Goal: Task Accomplishment & Management: Use online tool/utility

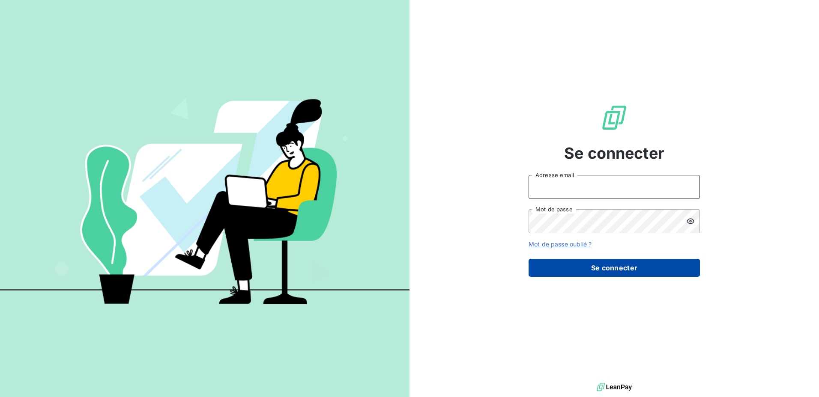
type input "[EMAIL_ADDRESS][PERSON_NAME][DOMAIN_NAME]"
click at [593, 266] on button "Se connecter" at bounding box center [614, 268] width 171 height 18
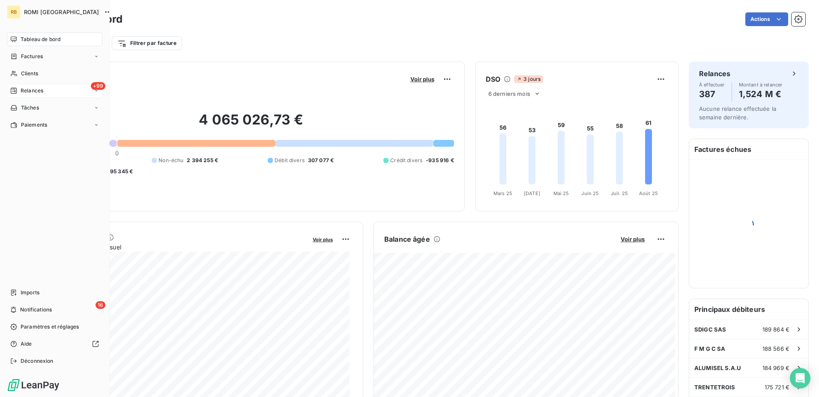
click at [50, 93] on div "+99 Relances" at bounding box center [55, 91] width 96 height 14
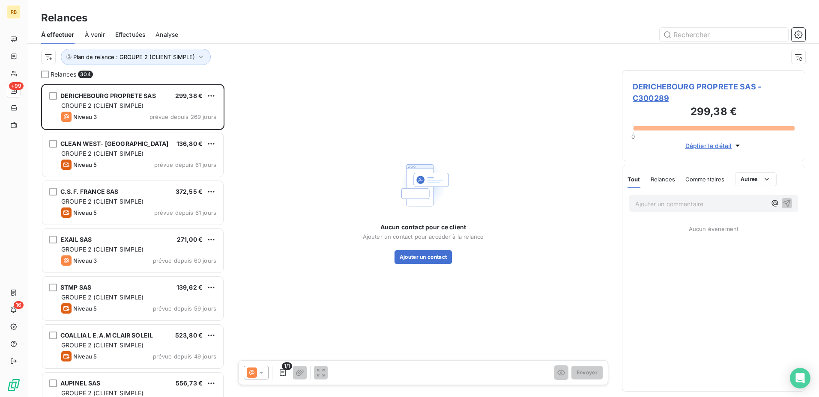
scroll to position [307, 177]
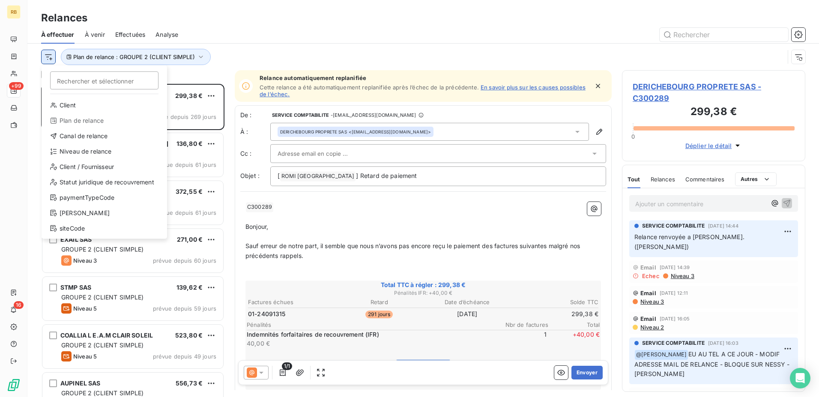
click at [48, 57] on html "RB +99 16 Relances À effectuer À venir Effectuées Analyse Rechercher et sélecti…" at bounding box center [409, 198] width 819 height 397
drag, startPoint x: 95, startPoint y: 154, endPoint x: 155, endPoint y: 90, distance: 87.9
click at [96, 154] on div "Niveau de relance" at bounding box center [104, 152] width 119 height 14
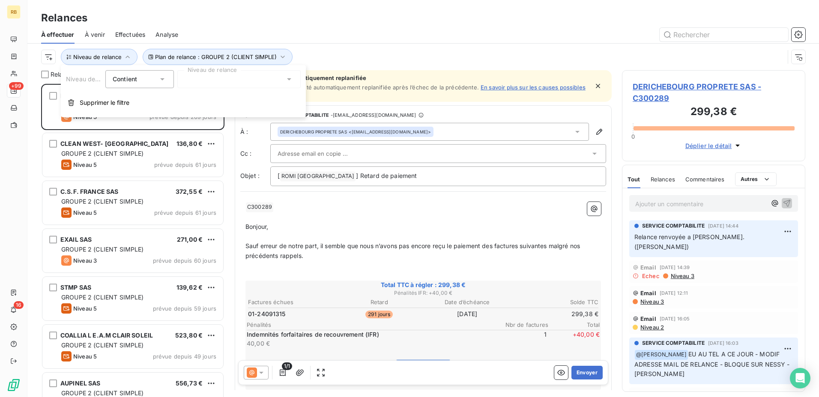
drag, startPoint x: 111, startPoint y: 111, endPoint x: 82, endPoint y: 73, distance: 48.0
click at [110, 110] on button "Supprimer le filtre" at bounding box center [183, 102] width 245 height 19
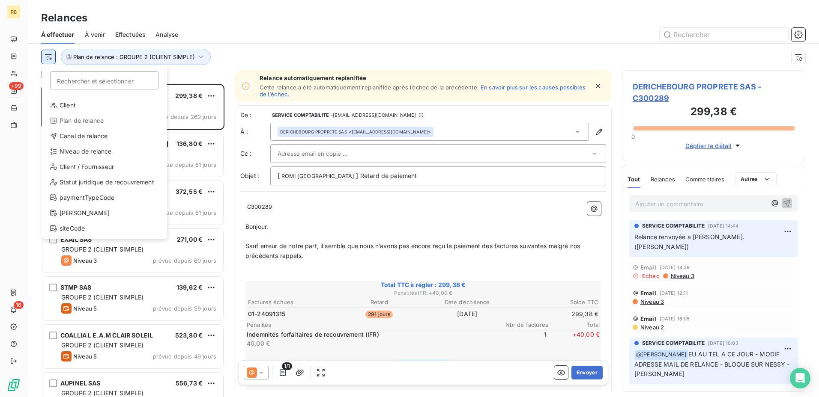
click at [48, 53] on html "RB +99 16 Relances À effectuer À venir Effectuées Analyse Rechercher et sélecti…" at bounding box center [409, 198] width 819 height 397
click at [90, 149] on div "Niveau de relance" at bounding box center [104, 152] width 119 height 14
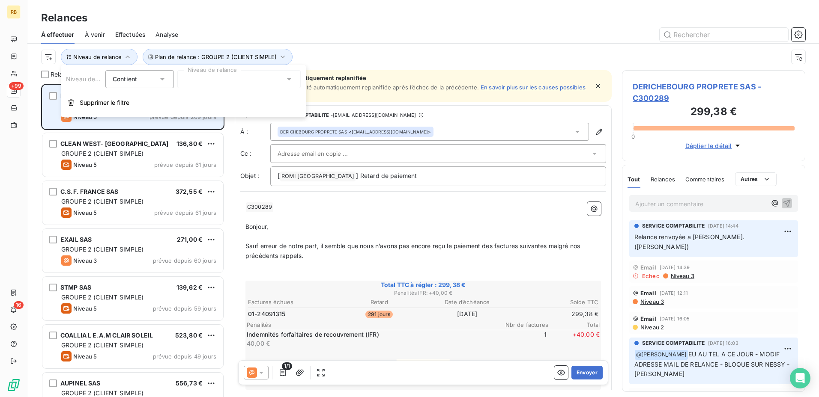
drag, startPoint x: 126, startPoint y: 102, endPoint x: 120, endPoint y: 100, distance: 6.9
click at [125, 102] on span "Supprimer le filtre" at bounding box center [105, 103] width 50 height 9
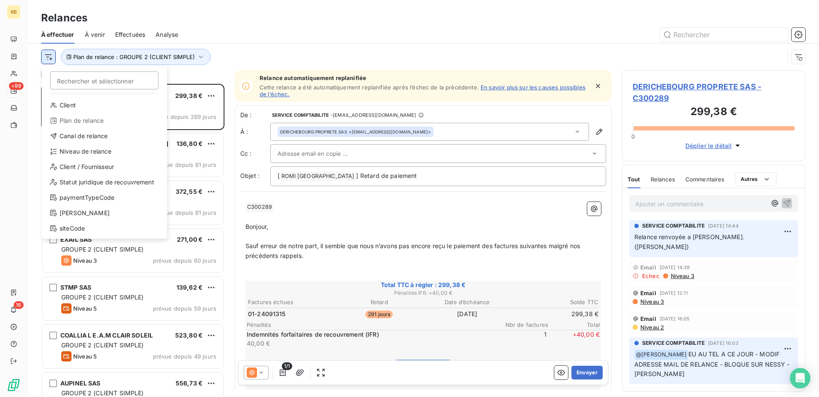
click at [45, 58] on html "RB +99 16 Relances À effectuer À venir Effectuées Analyse Rechercher et sélecti…" at bounding box center [409, 198] width 819 height 397
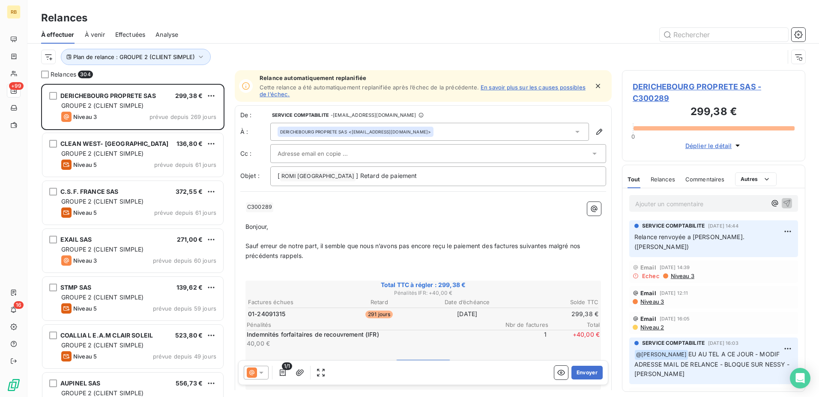
click at [160, 47] on html "RB +99 16 Relances À effectuer À venir Effectuées Analyse Plan de relance : GRO…" at bounding box center [409, 198] width 819 height 397
click at [161, 62] on button "Plan de relance : GROUPE 2 (CLIENT SIMPLE)" at bounding box center [136, 57] width 150 height 16
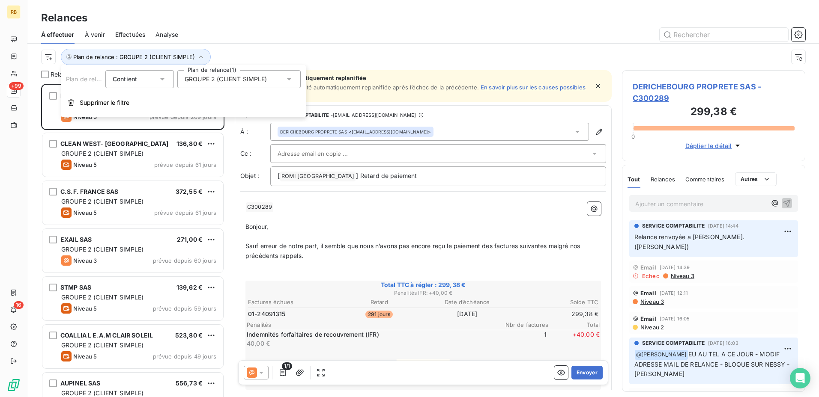
click at [222, 87] on div "GROUPE 2 (CLIENT SIMPLE)" at bounding box center [238, 79] width 123 height 18
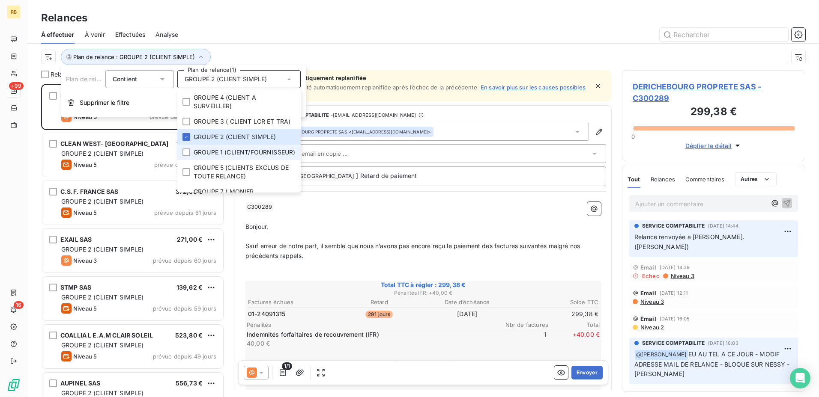
click at [239, 157] on span "GROUPE 1 (CLIENT/FOURNISSEUR)" at bounding box center [245, 152] width 102 height 9
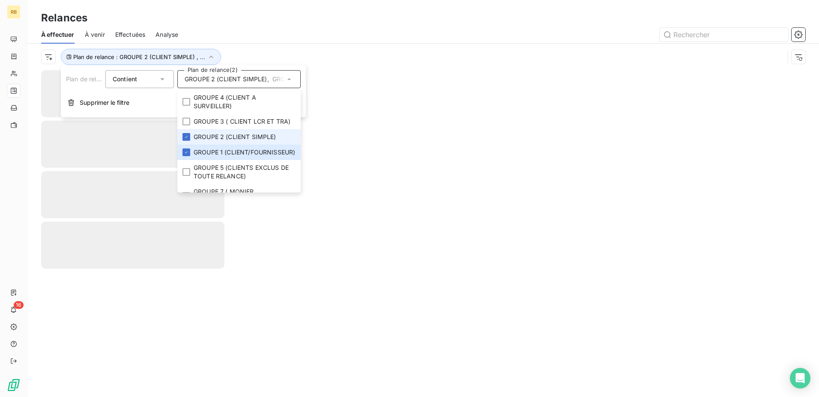
drag, startPoint x: 237, startPoint y: 149, endPoint x: 239, endPoint y: 140, distance: 8.4
click at [237, 141] on span "GROUPE 2 (CLIENT SIMPLE)" at bounding box center [235, 137] width 83 height 9
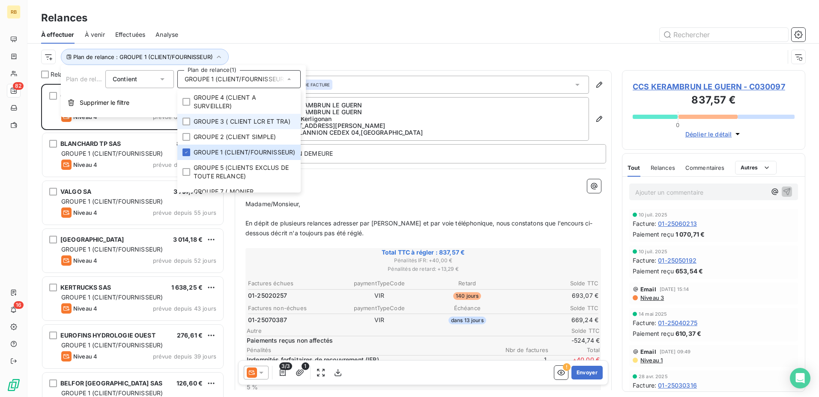
scroll to position [307, 177]
click at [352, 60] on div "Plan de relance : GROUPE 1 (CLIENT/FOURNISSEUR)" at bounding box center [412, 57] width 743 height 16
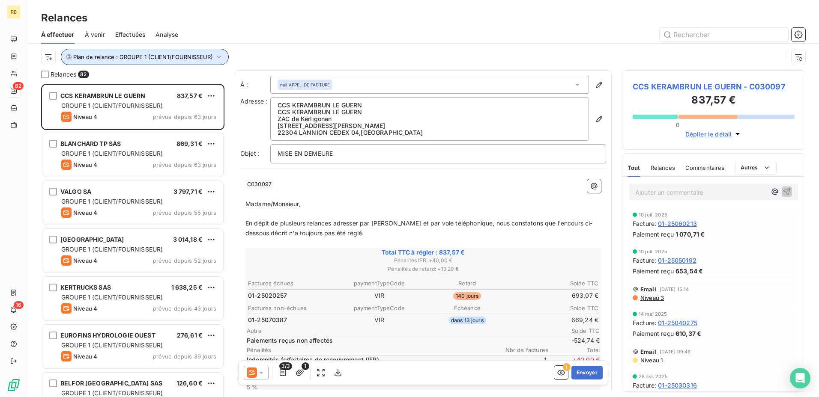
click at [116, 60] on span "Plan de relance : GROUPE 1 (CLIENT/FOURNISSEUR)" at bounding box center [143, 57] width 140 height 7
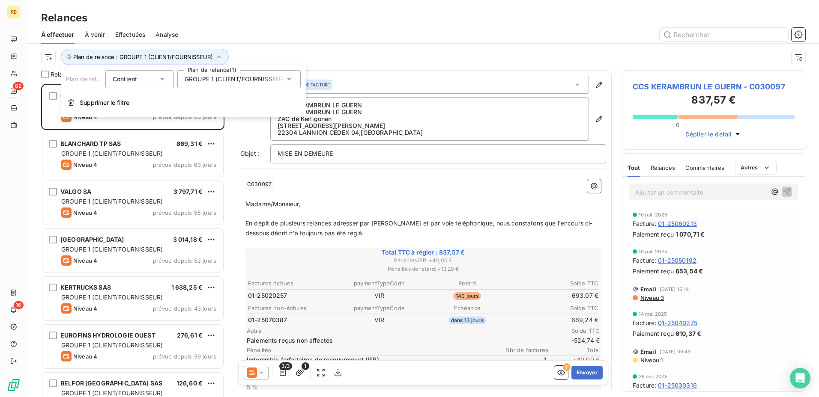
click at [236, 81] on span "GROUPE 1 (CLIENT/FOURNISSEUR)" at bounding box center [236, 79] width 102 height 9
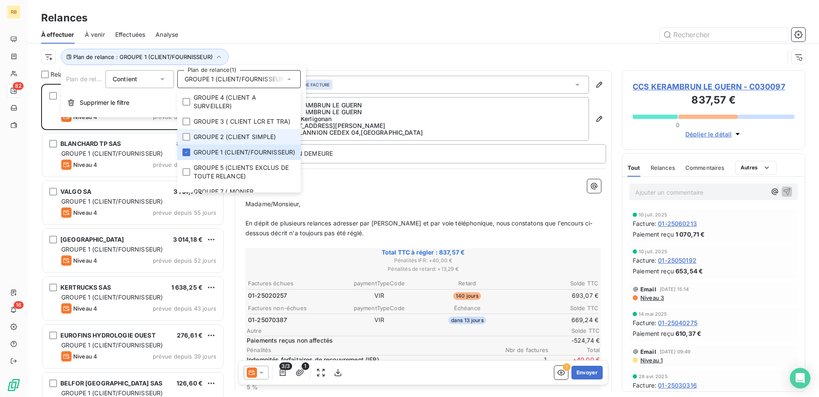
click at [250, 141] on span "GROUPE 2 (CLIENT SIMPLE)" at bounding box center [235, 137] width 83 height 9
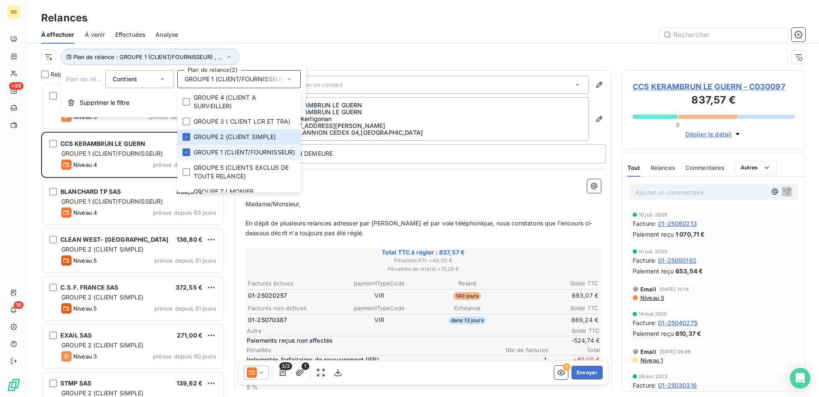
click at [242, 157] on span "GROUPE 1 (CLIENT/FOURNISSEUR)" at bounding box center [245, 152] width 102 height 9
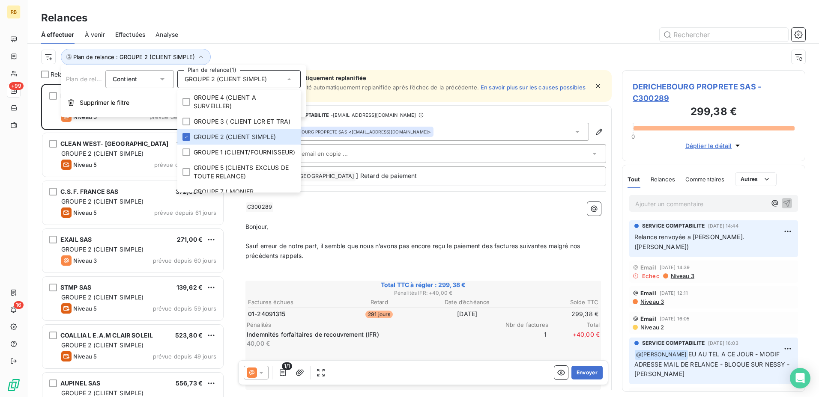
click at [369, 38] on div at bounding box center [496, 35] width 617 height 14
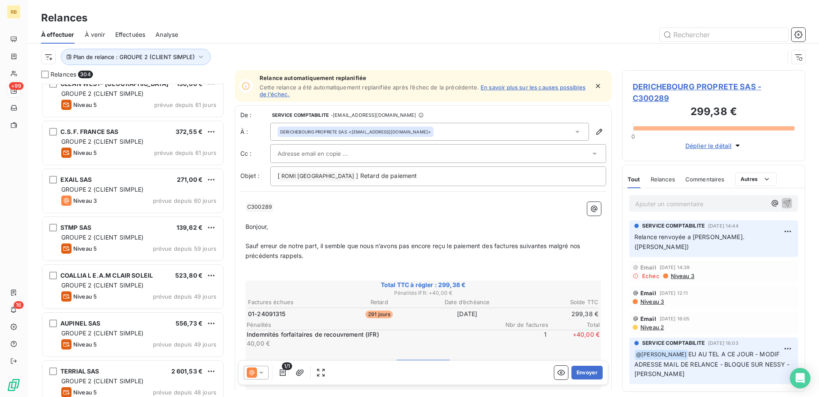
scroll to position [86, 0]
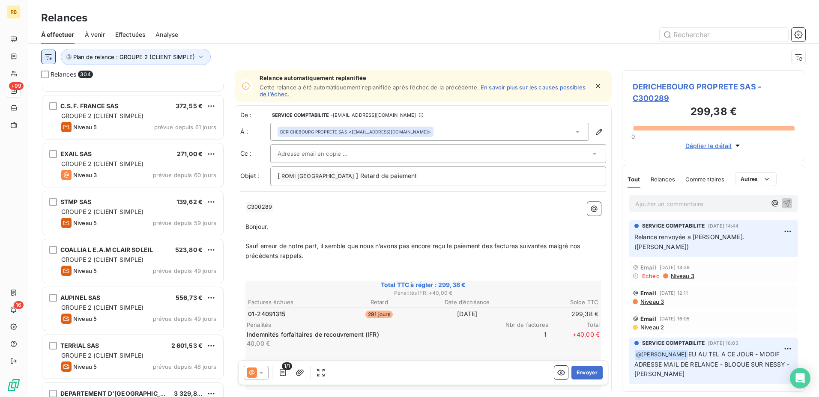
drag, startPoint x: 58, startPoint y: 54, endPoint x: 54, endPoint y: 59, distance: 6.4
click at [58, 54] on div "Plan de relance : GROUPE 2 (CLIENT SIMPLE)" at bounding box center [412, 57] width 743 height 16
click at [51, 59] on html "RB +99 16 Relances À effectuer À venir Effectuées Analyse Plan de relance : GRO…" at bounding box center [409, 198] width 819 height 397
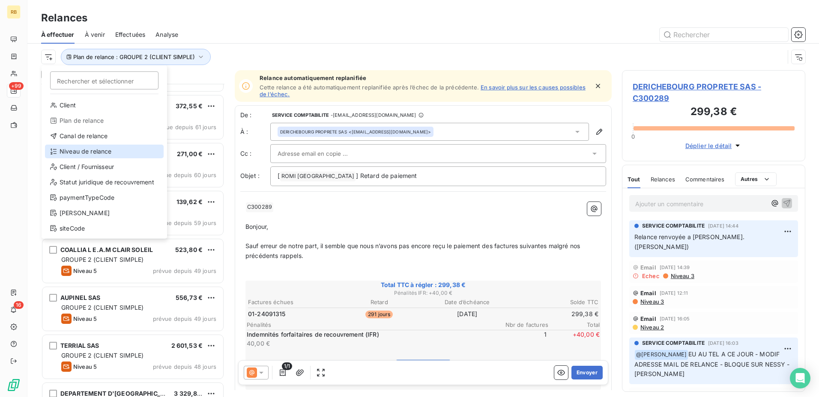
click at [75, 154] on div "Niveau de relance" at bounding box center [104, 152] width 119 height 14
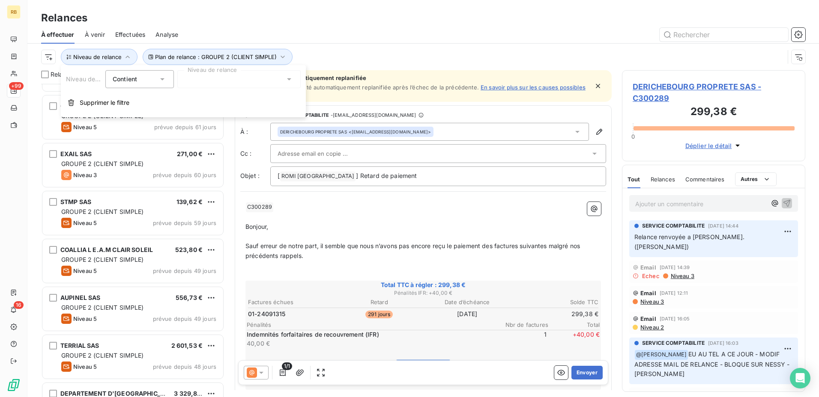
click at [226, 76] on div at bounding box center [238, 79] width 123 height 18
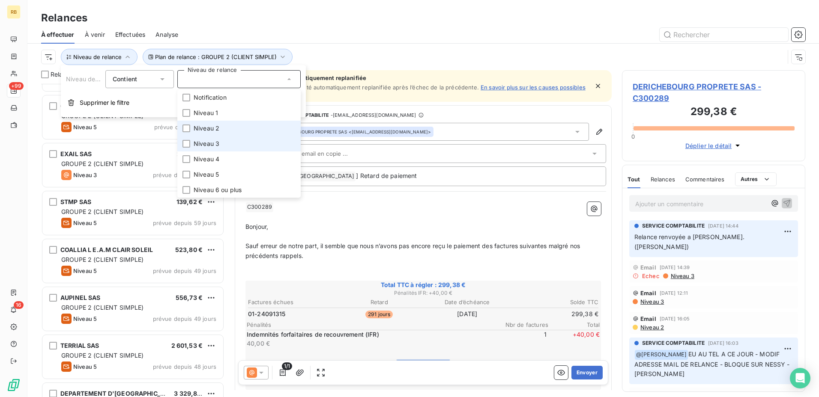
click at [218, 136] on ul "Notification Niveau 1 Niveau 2 Niveau 3 Niveau 4 Niveau 5 Niveau 6 ou plus" at bounding box center [238, 144] width 123 height 108
click at [218, 124] on li "Niveau 2" at bounding box center [238, 128] width 123 height 15
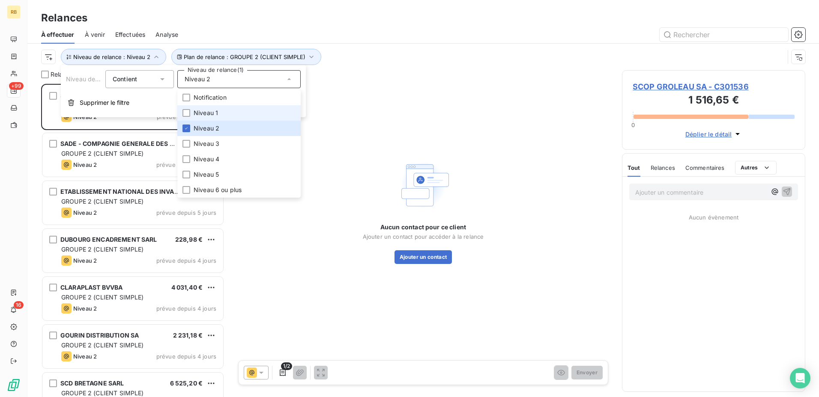
scroll to position [307, 177]
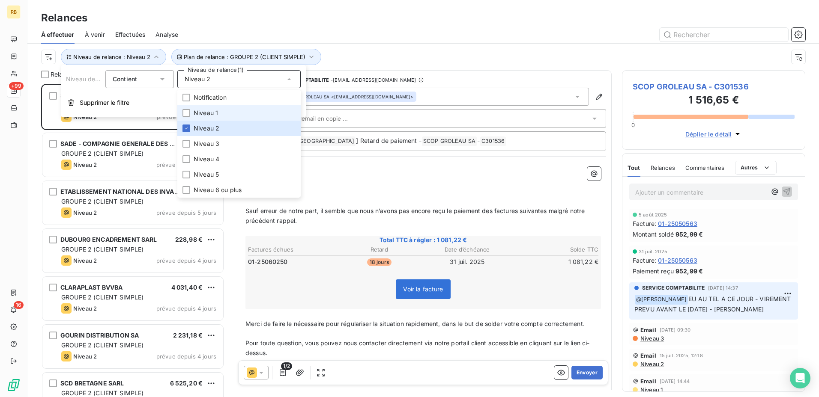
click at [218, 115] on span "Niveau 1" at bounding box center [206, 113] width 24 height 9
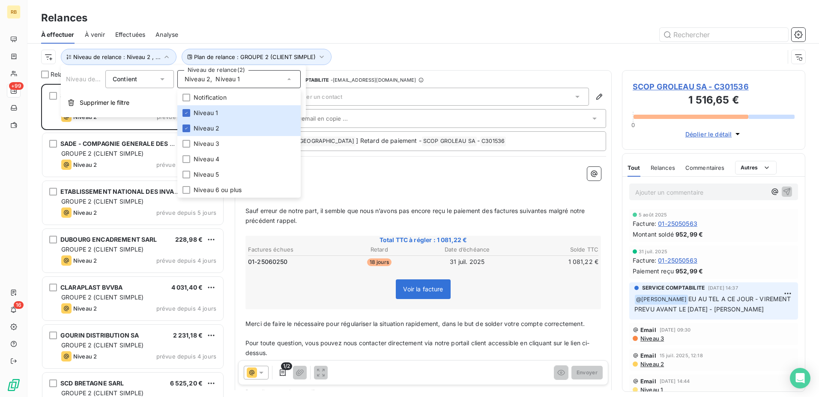
click at [381, 39] on div at bounding box center [496, 35] width 617 height 14
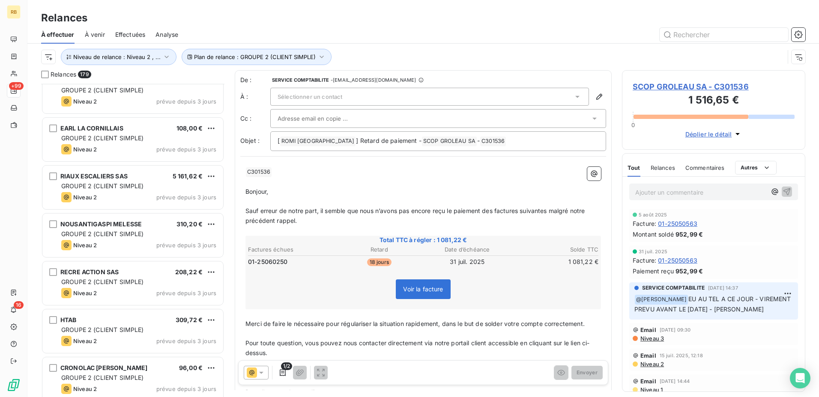
scroll to position [2485, 0]
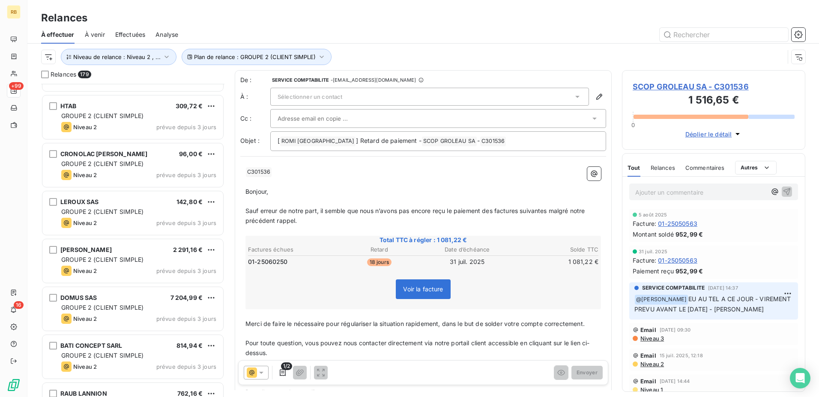
click at [117, 60] on button "Niveau de relance : Niveau 2 , ..." at bounding box center [119, 57] width 116 height 16
click at [219, 74] on div "Niveau 2 , Niveau 1" at bounding box center [238, 79] width 123 height 18
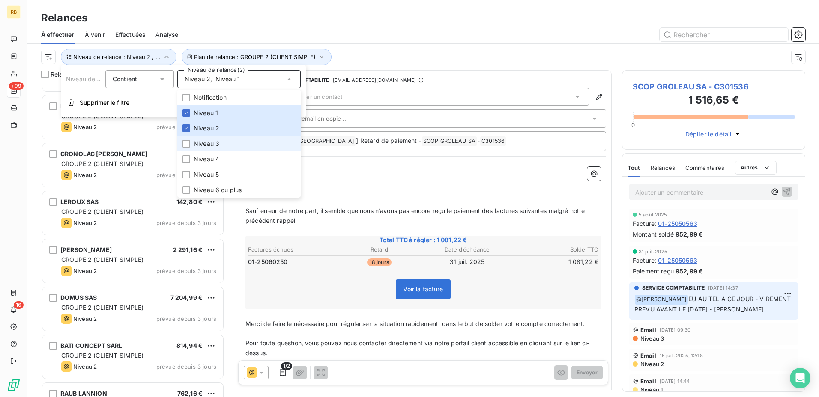
click at [234, 146] on li "Niveau 3" at bounding box center [238, 143] width 123 height 15
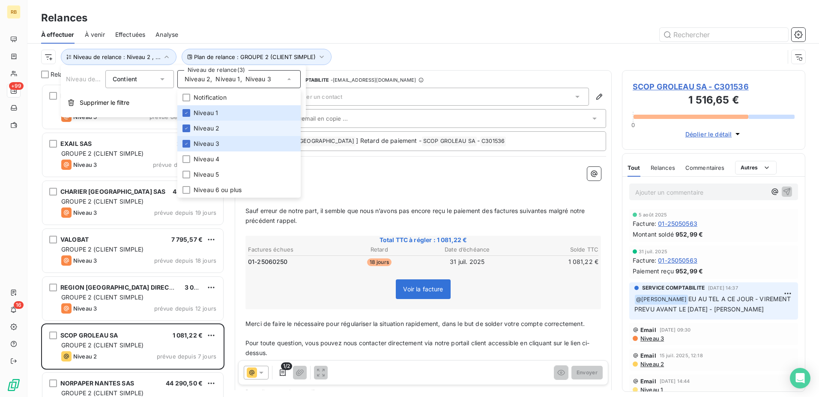
scroll to position [307, 177]
click at [221, 122] on li "Niveau 2" at bounding box center [238, 128] width 123 height 15
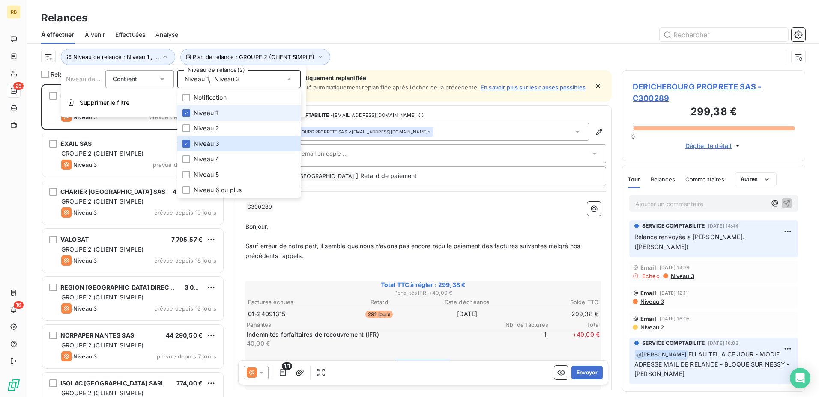
scroll to position [307, 177]
click at [218, 109] on span "Niveau 1" at bounding box center [206, 113] width 24 height 9
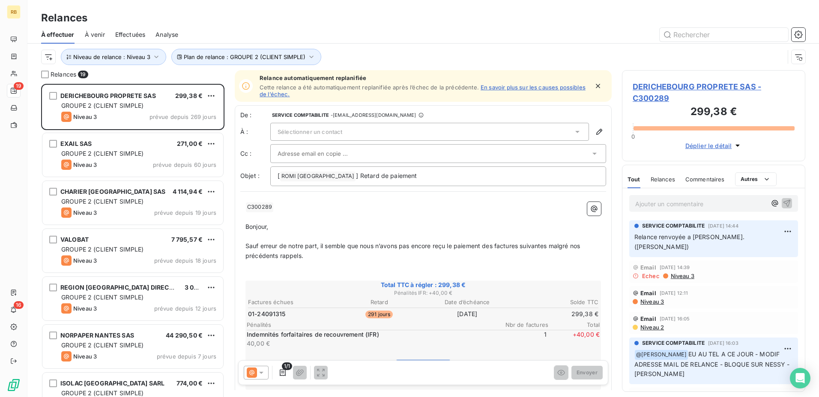
click at [373, 36] on div at bounding box center [496, 35] width 617 height 14
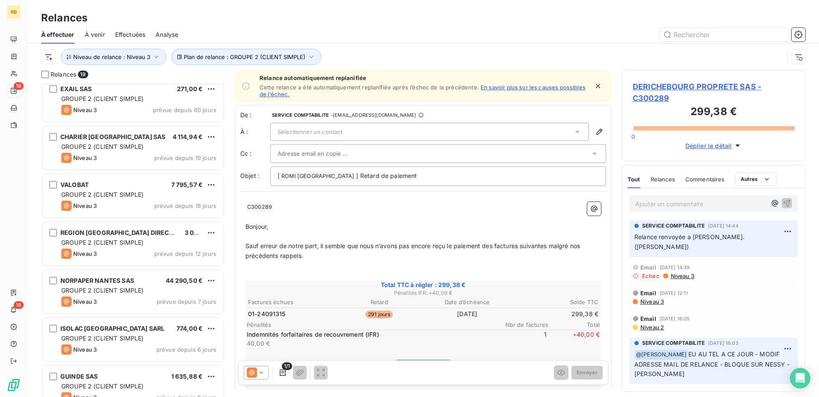
scroll to position [0, 0]
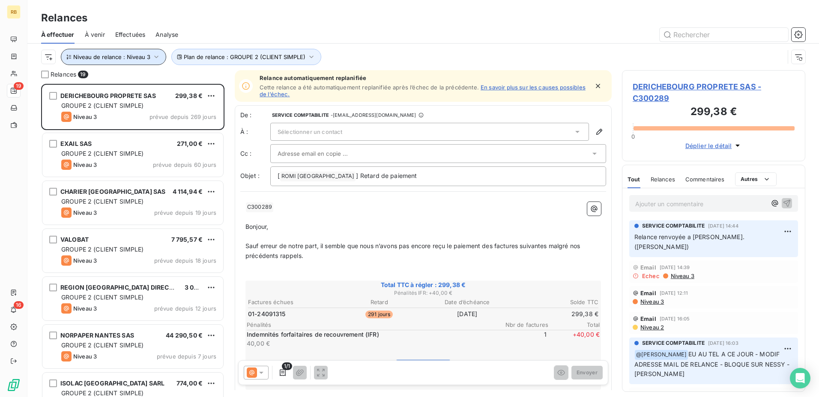
click at [149, 60] on span "Niveau de relance : Niveau 3" at bounding box center [111, 57] width 77 height 7
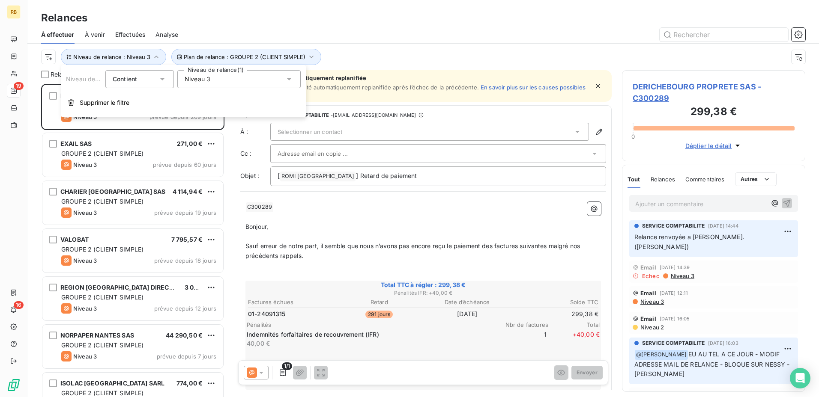
click at [227, 75] on div "Niveau 3" at bounding box center [238, 79] width 123 height 18
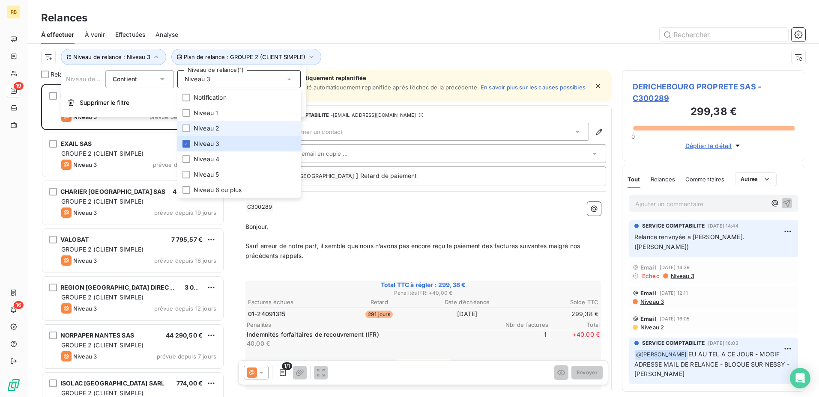
click at [230, 126] on li "Niveau 2" at bounding box center [238, 128] width 123 height 15
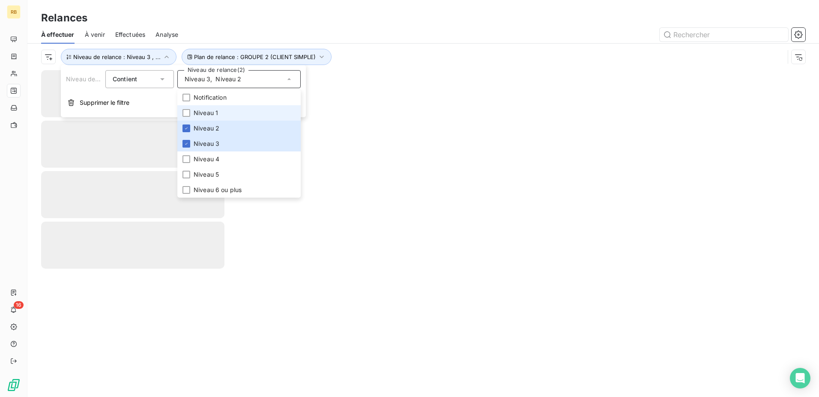
click at [229, 114] on li "Niveau 1" at bounding box center [238, 112] width 123 height 15
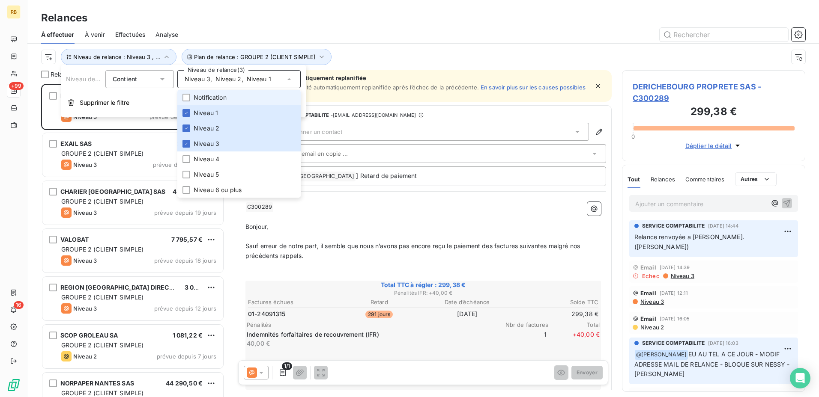
scroll to position [307, 177]
click at [457, 34] on div at bounding box center [496, 35] width 617 height 14
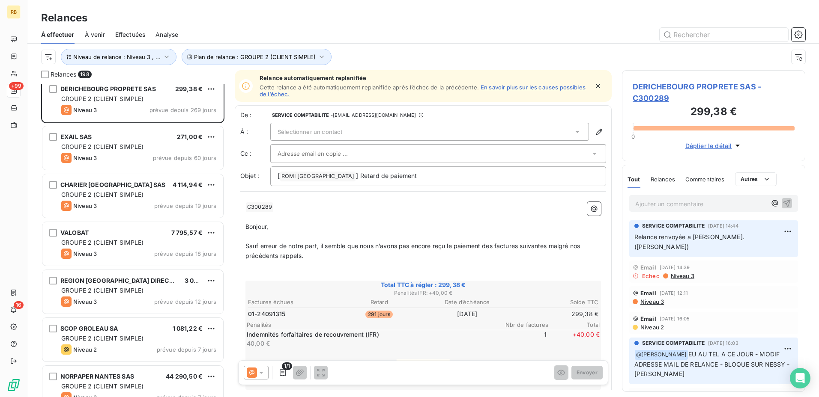
scroll to position [0, 0]
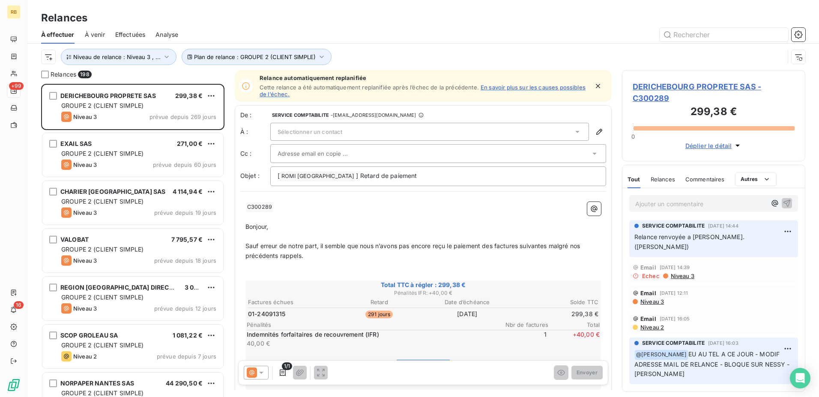
click at [361, 2] on div "Relances À effectuer À venir Effectuées Analyse Plan de relance : GROUPE 2 (CLI…" at bounding box center [423, 35] width 792 height 70
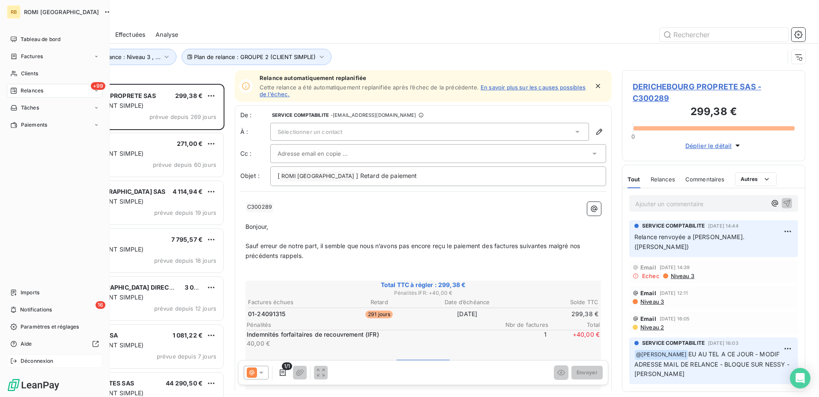
click at [37, 361] on span "Déconnexion" at bounding box center [37, 362] width 33 height 8
